Goal: Navigation & Orientation: Go to known website

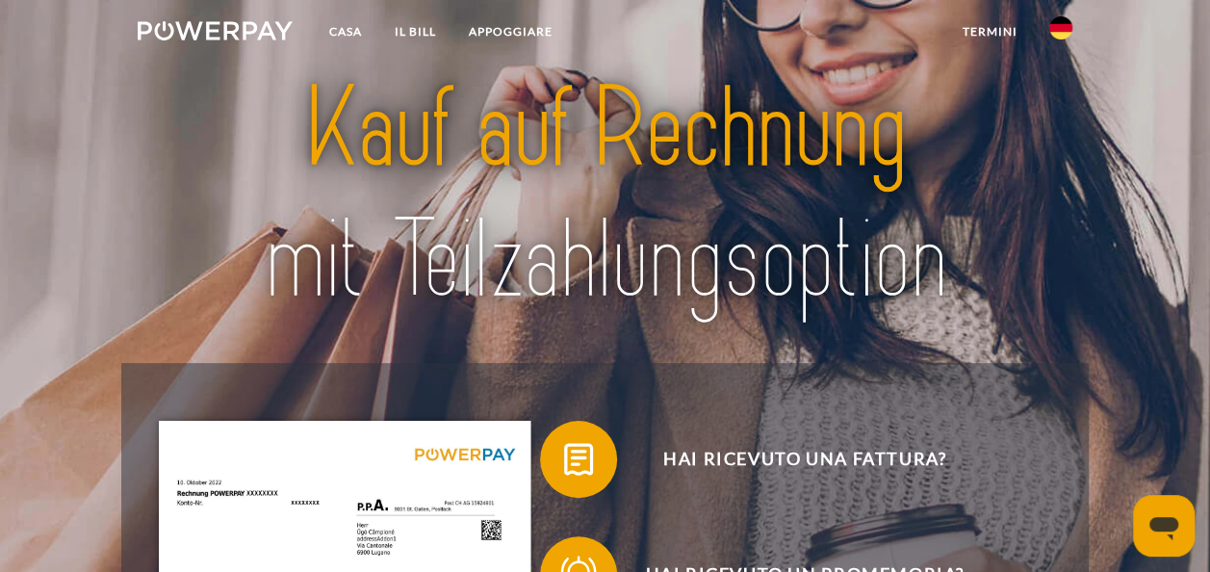
click at [1065, 34] on img at bounding box center [1061, 27] width 23 height 23
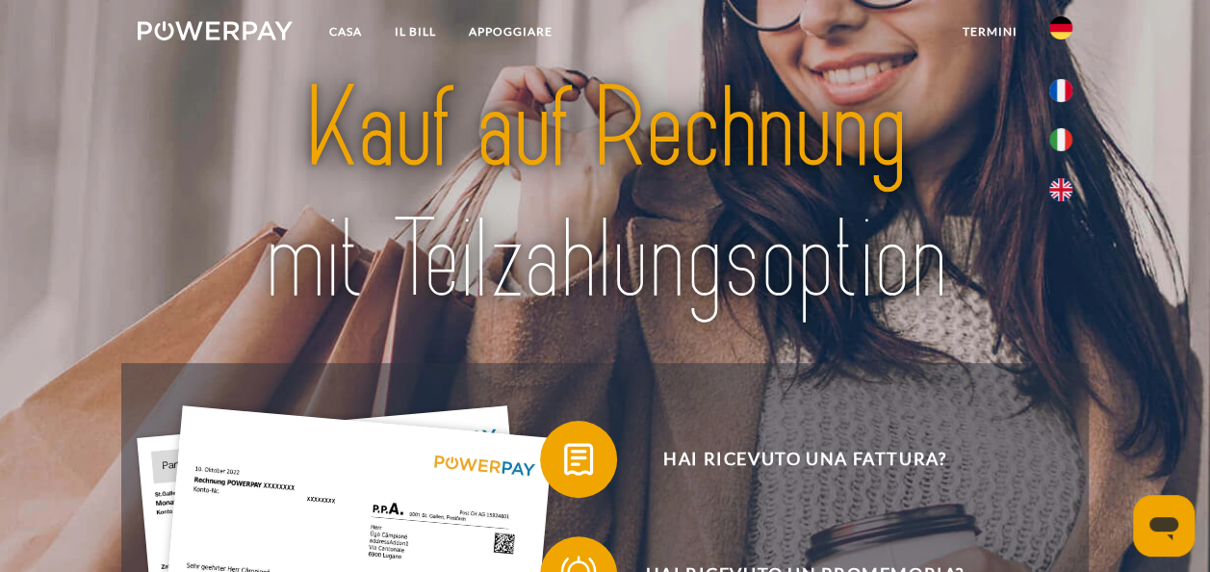
click at [1057, 144] on img at bounding box center [1061, 139] width 23 height 23
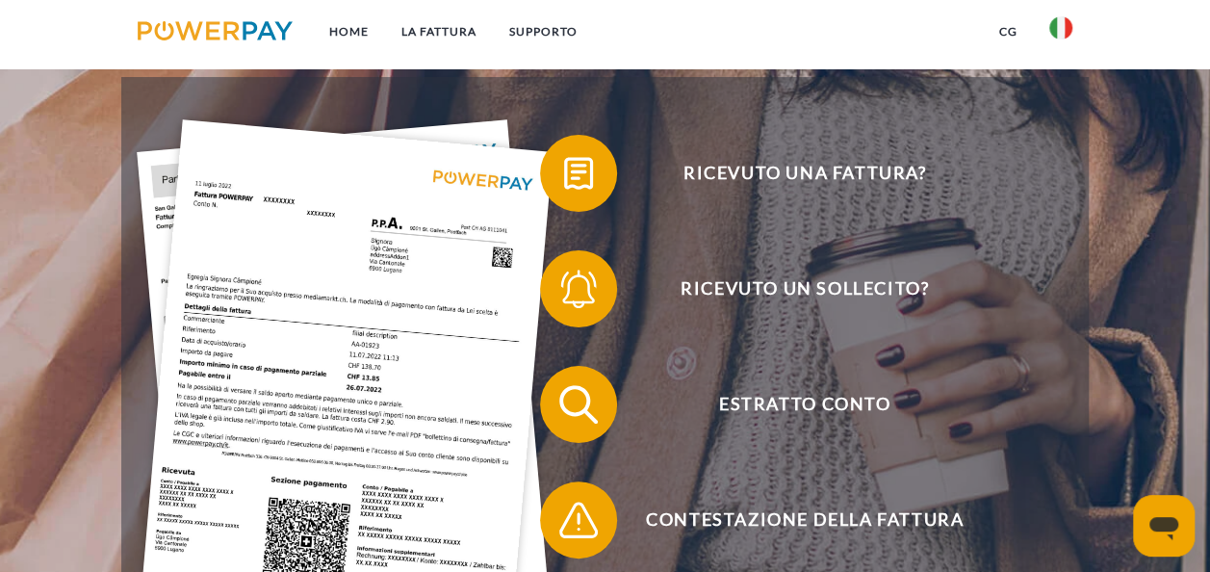
scroll to position [289, 0]
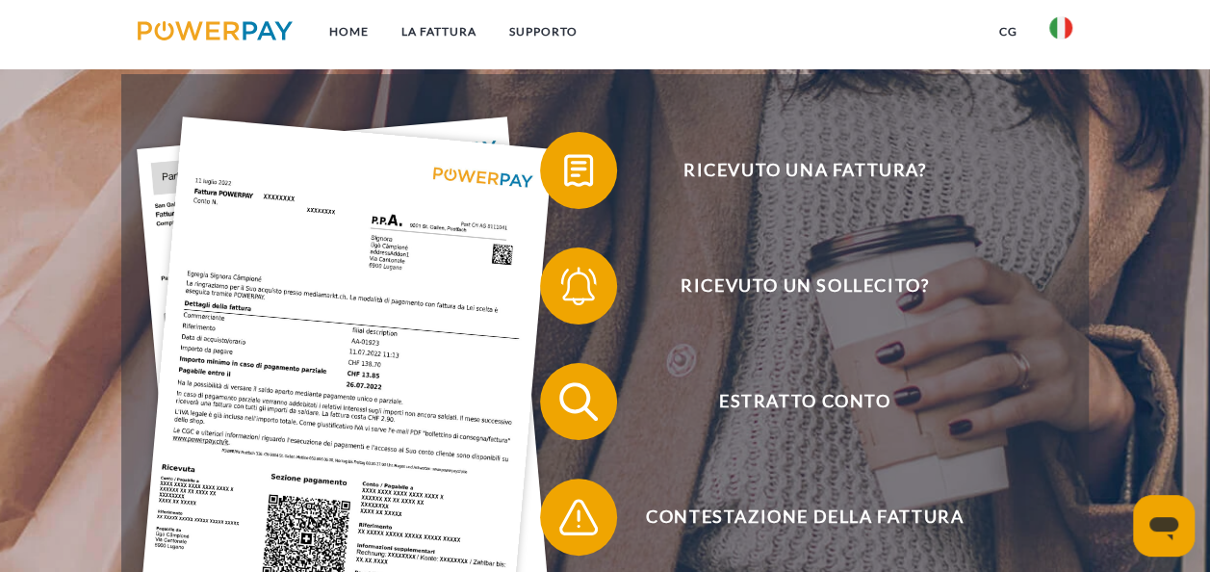
click at [603, 406] on img at bounding box center [579, 401] width 48 height 48
